Goal: Task Accomplishment & Management: Manage account settings

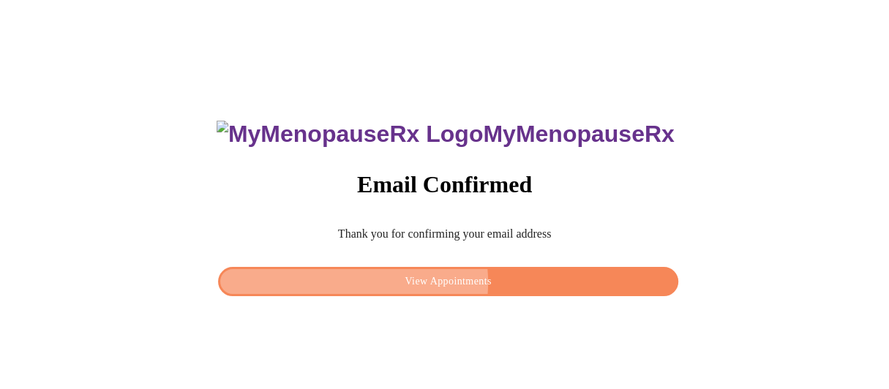
click at [442, 278] on span "View Appointments" at bounding box center [448, 282] width 426 height 18
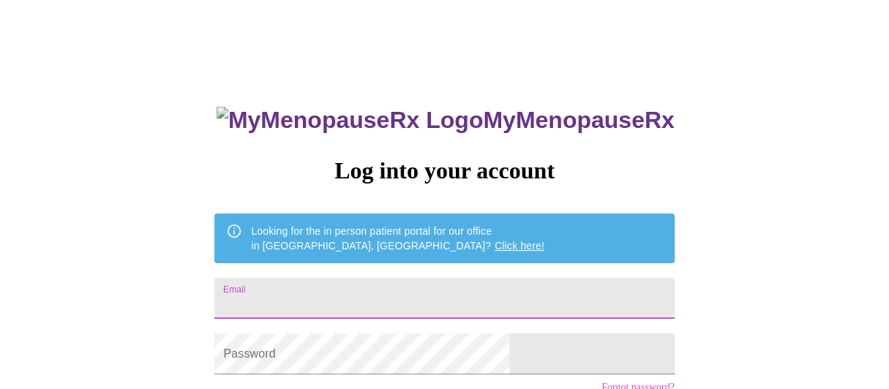
click at [442, 278] on input "Email" at bounding box center [444, 298] width 460 height 41
